Goal: Task Accomplishment & Management: Use online tool/utility

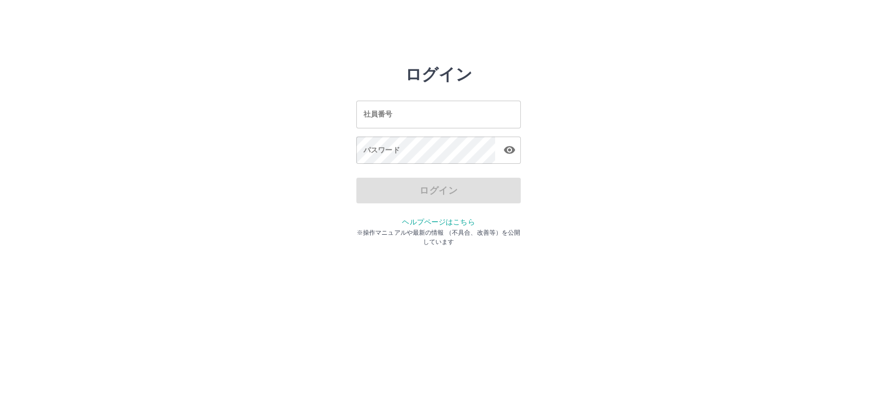
click at [393, 112] on input "社員番号" at bounding box center [438, 114] width 164 height 27
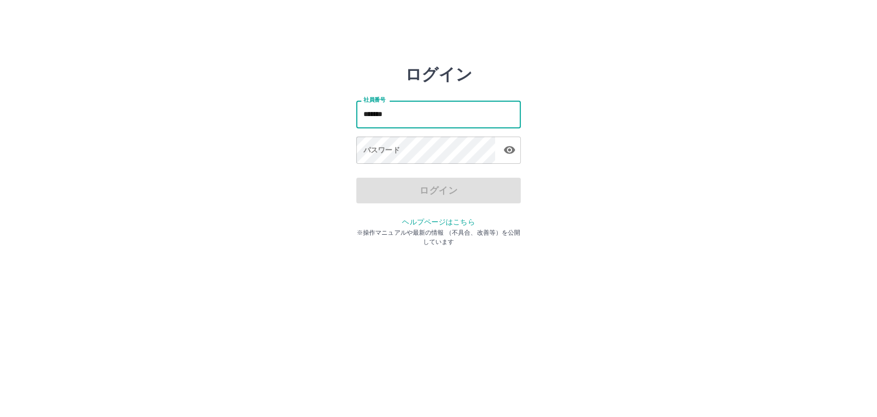
type input "*******"
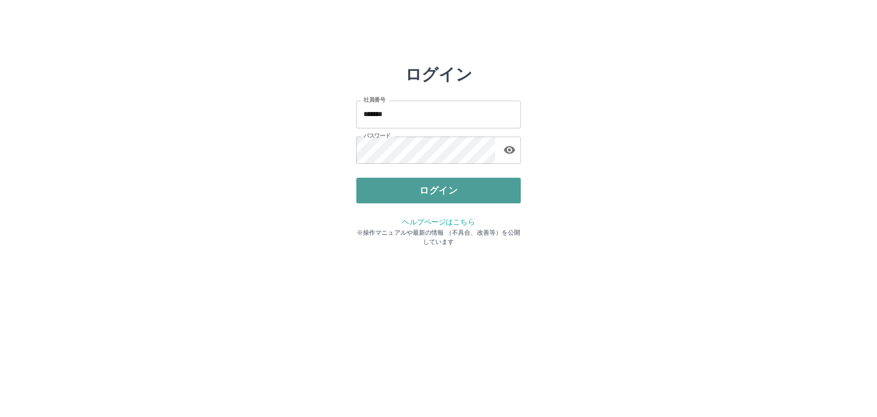
click at [448, 196] on button "ログイン" at bounding box center [438, 191] width 164 height 26
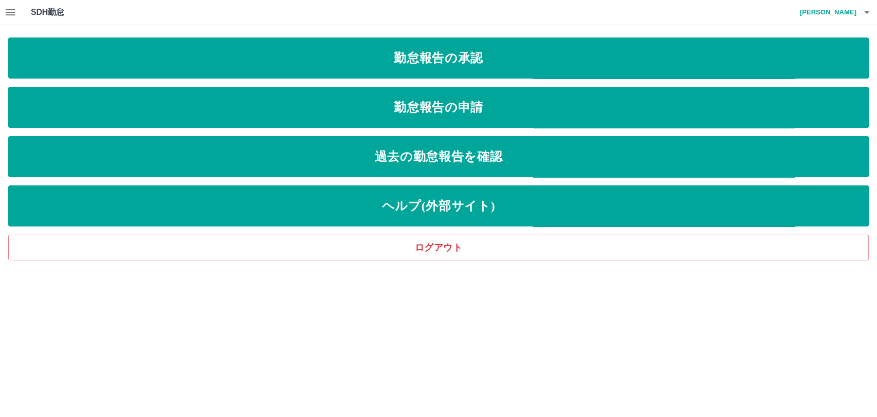
click at [13, 12] on icon "button" at bounding box center [10, 12] width 9 height 6
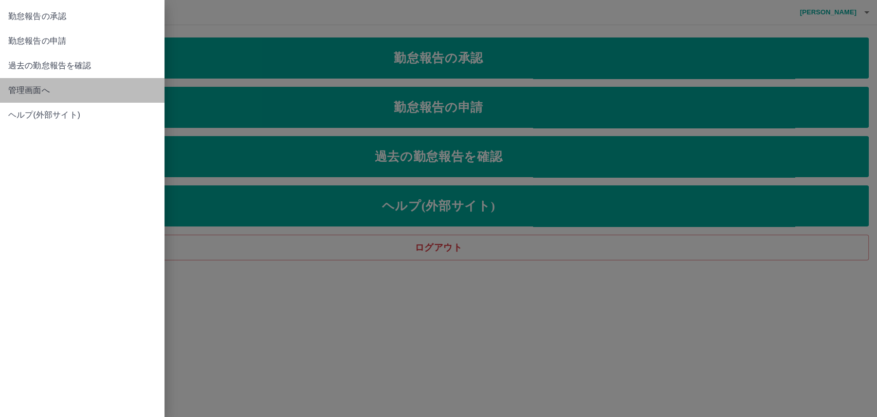
click at [33, 90] on span "管理画面へ" at bounding box center [82, 90] width 148 height 12
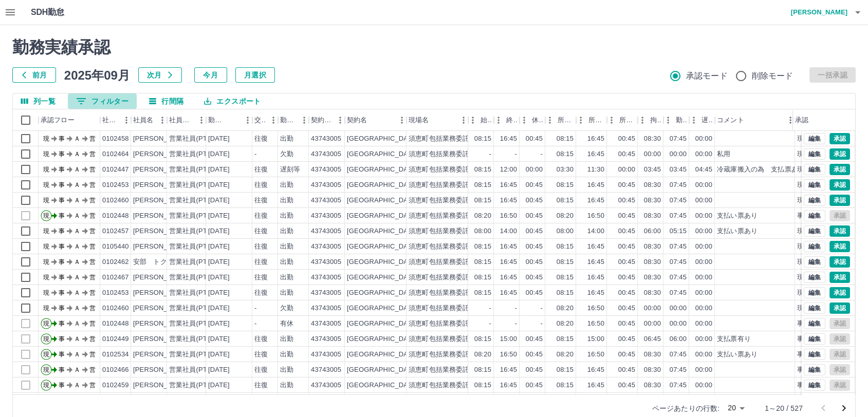
click at [115, 100] on button "0 フィルター" at bounding box center [102, 101] width 69 height 15
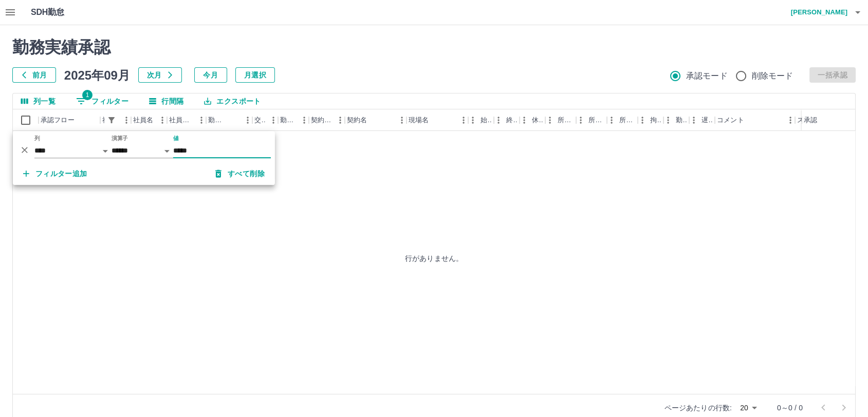
click at [219, 147] on input "*****" at bounding box center [222, 150] width 98 height 15
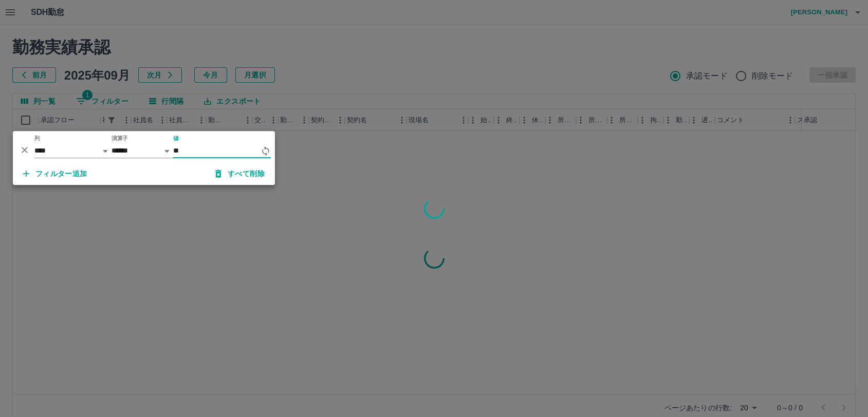
type input "*"
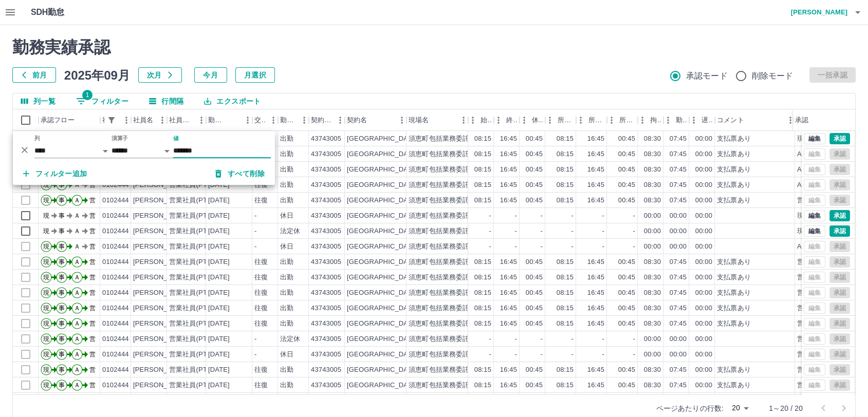
type input "*******"
click at [438, 66] on div "勤務実績承認 前月 2025年09月 次月 今月 月選択 承認モード 削除モード 一括承認" at bounding box center [433, 60] width 843 height 45
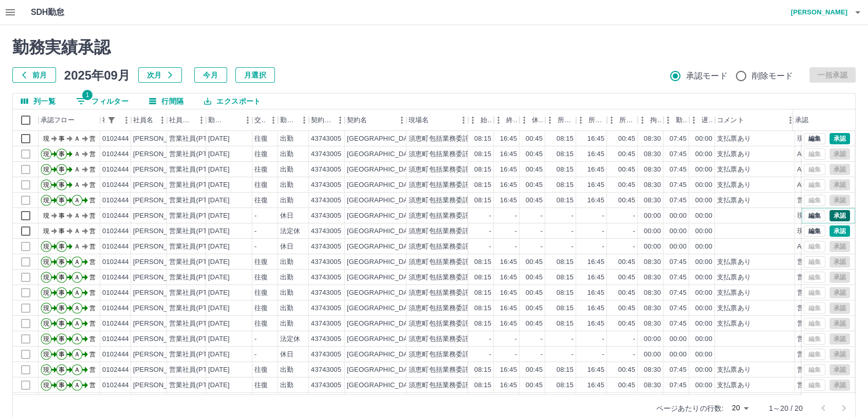
click at [832, 216] on button "承認" at bounding box center [839, 215] width 21 height 11
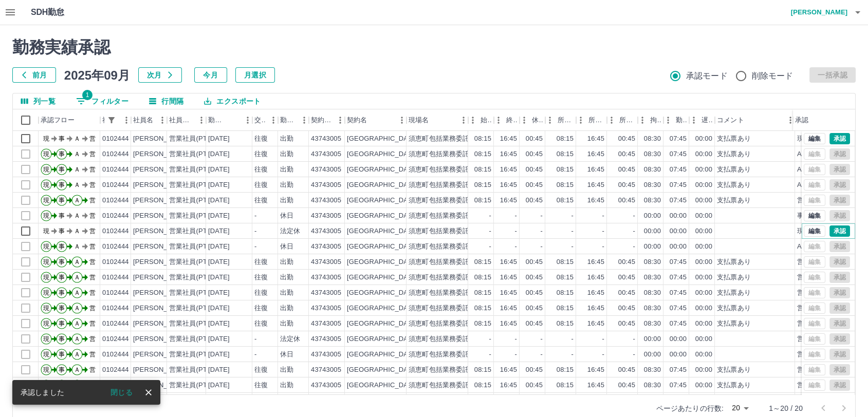
click at [835, 232] on button "承認" at bounding box center [839, 231] width 21 height 11
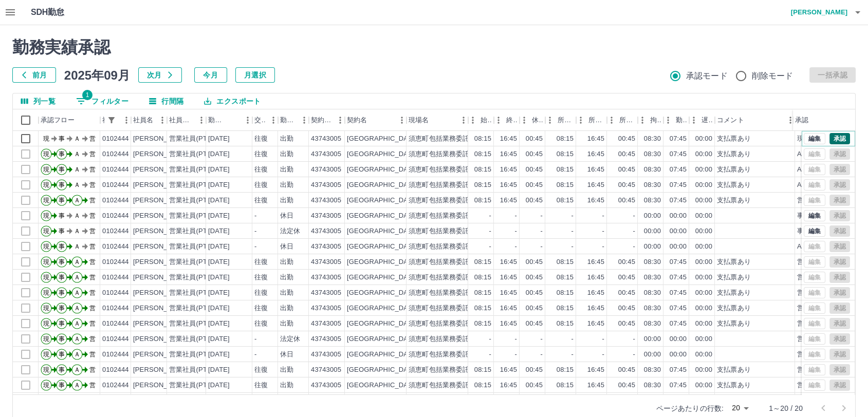
click at [830, 138] on button "承認" at bounding box center [839, 138] width 21 height 11
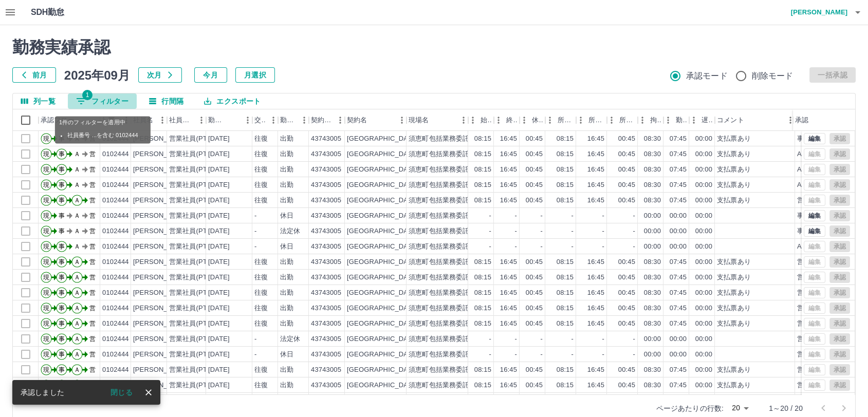
click at [109, 104] on button "1 フィルター" at bounding box center [102, 101] width 69 height 15
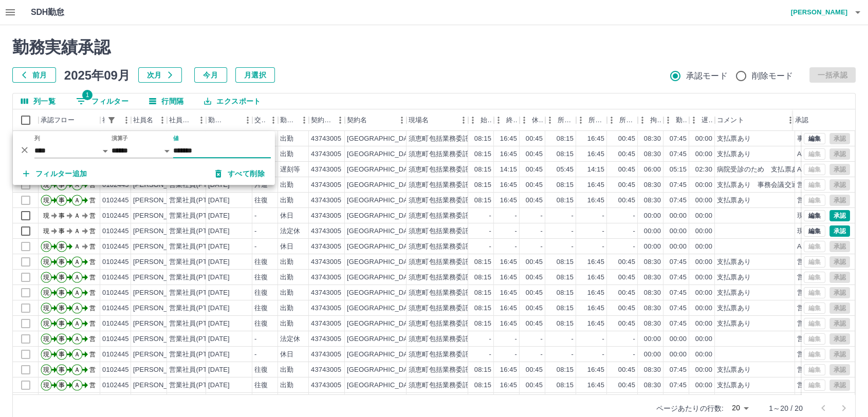
type input "*******"
click at [436, 60] on div "勤務実績承認 前月 2025年09月 次月 今月 月選択 承認モード 削除モード 一括承認" at bounding box center [433, 60] width 843 height 45
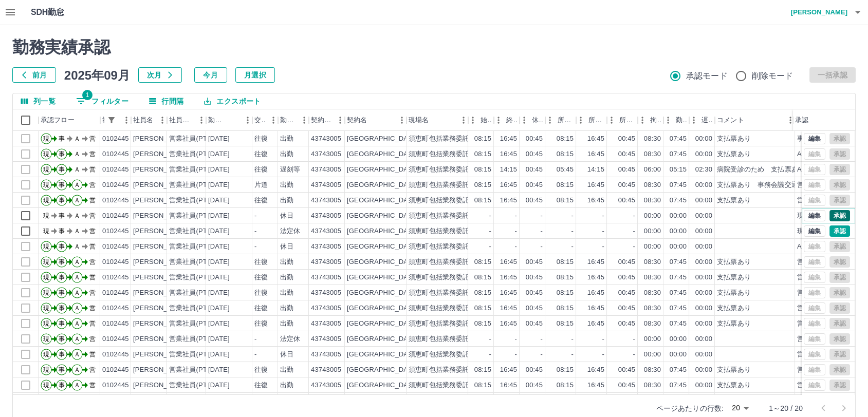
click at [832, 215] on button "承認" at bounding box center [839, 215] width 21 height 11
drag, startPoint x: 39, startPoint y: 328, endPoint x: -1, endPoint y: 377, distance: 62.5
drag, startPoint x: -1, startPoint y: 377, endPoint x: 463, endPoint y: 58, distance: 562.8
click at [463, 58] on div "勤務実績承認 前月 2025年09月 次月 今月 月選択 承認モード 削除モード 一括承認" at bounding box center [433, 60] width 843 height 45
click at [829, 229] on button "承認" at bounding box center [839, 231] width 21 height 11
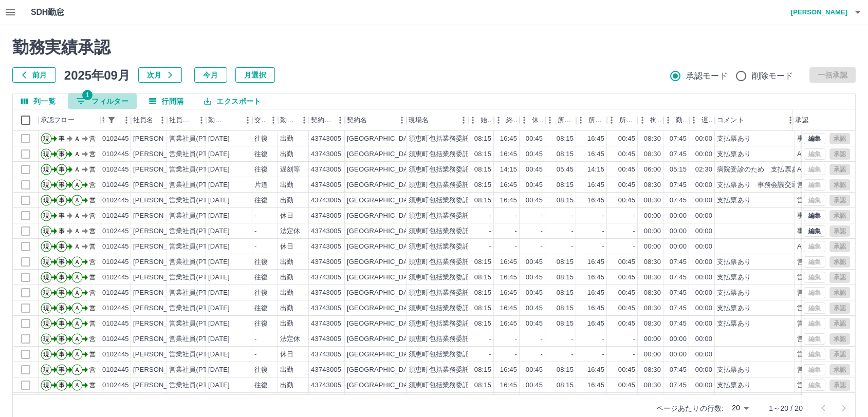
click at [110, 99] on button "1 フィルター" at bounding box center [102, 101] width 69 height 15
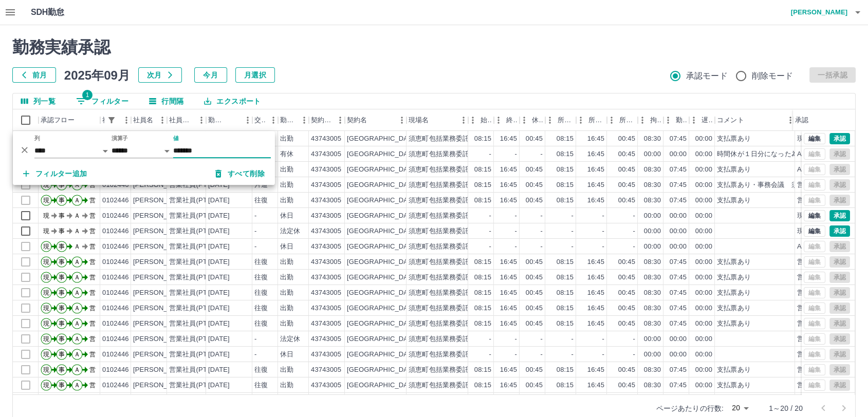
type input "*******"
click at [478, 52] on h2 "勤務実績承認" at bounding box center [433, 48] width 843 height 20
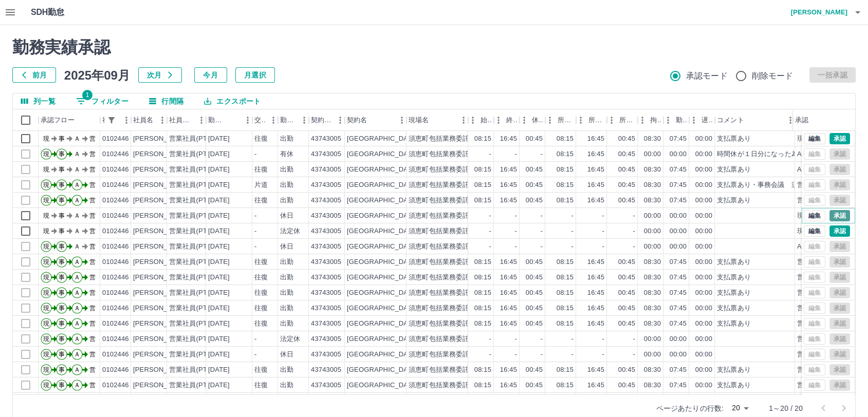
click at [834, 212] on button "承認" at bounding box center [839, 215] width 21 height 11
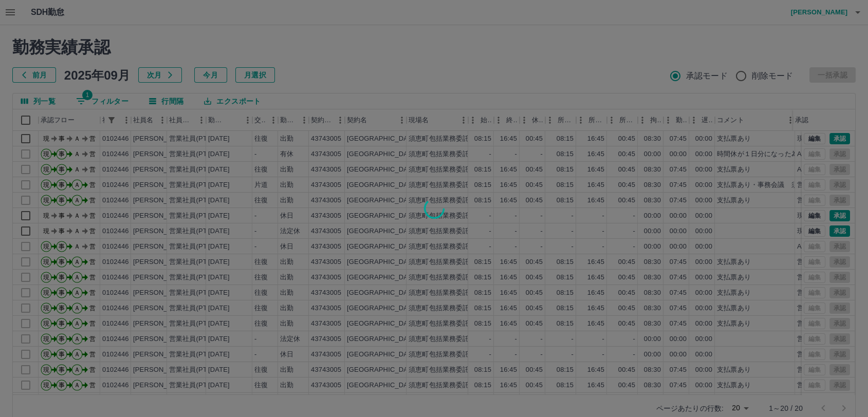
click at [519, 74] on div at bounding box center [434, 208] width 868 height 417
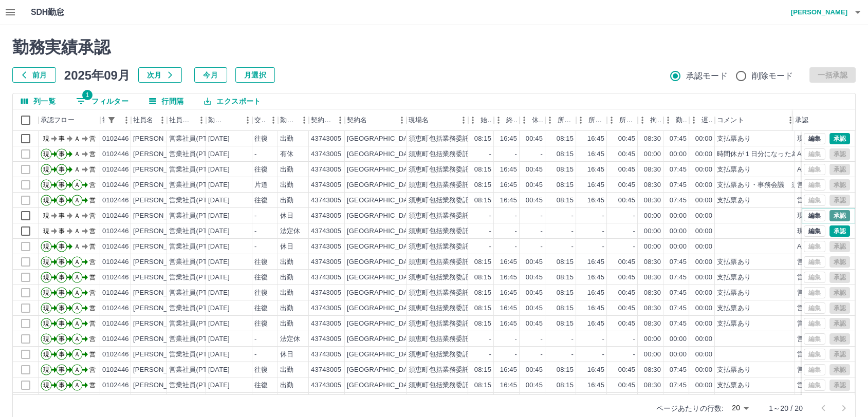
click at [835, 214] on button "承認" at bounding box center [839, 215] width 21 height 11
click at [832, 226] on button "承認" at bounding box center [839, 231] width 21 height 11
click at [833, 139] on button "承認" at bounding box center [839, 138] width 21 height 11
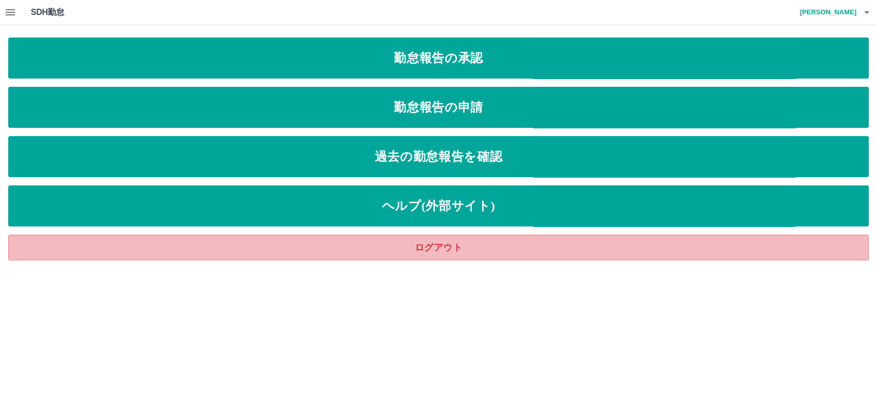
click at [401, 247] on link "ログアウト" at bounding box center [438, 248] width 860 height 26
